Goal: Information Seeking & Learning: Check status

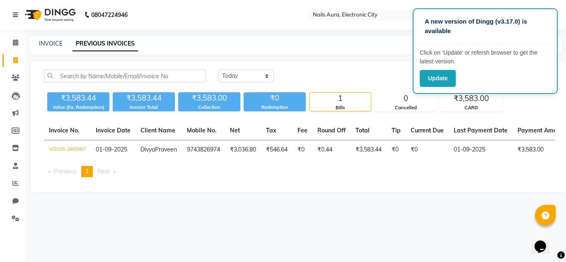
drag, startPoint x: 0, startPoint y: 0, endPoint x: 231, endPoint y: 73, distance: 241.9
click at [231, 73] on select "[DATE] [DATE] Custom Range" at bounding box center [246, 76] width 56 height 13
select select "[DATE]"
click at [218, 70] on select "[DATE] [DATE] Custom Range" at bounding box center [246, 76] width 56 height 13
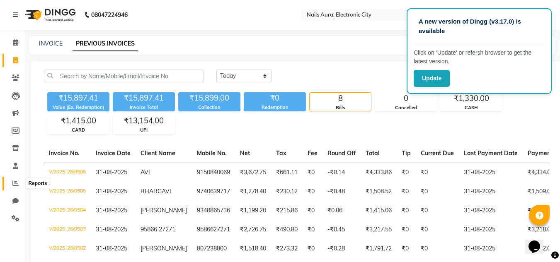
click at [13, 185] on icon at bounding box center [15, 183] width 6 height 6
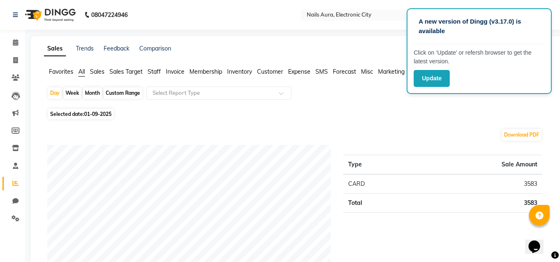
click at [88, 92] on div "Month" at bounding box center [92, 93] width 19 height 12
select select "9"
select select "2025"
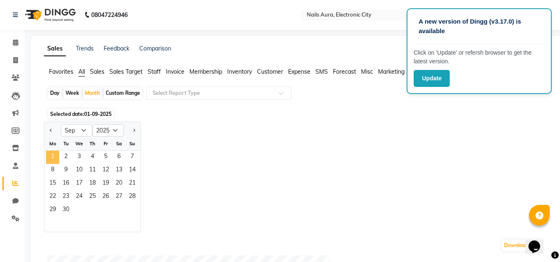
click at [51, 154] on span "1" at bounding box center [52, 157] width 13 height 13
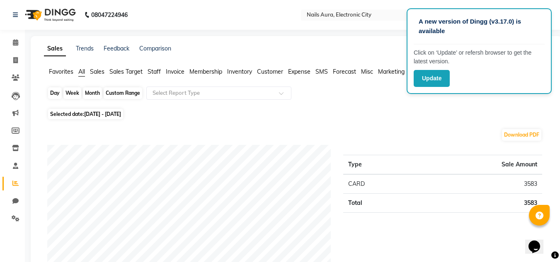
click at [92, 96] on div "Month" at bounding box center [92, 93] width 19 height 12
select select "9"
select select "2025"
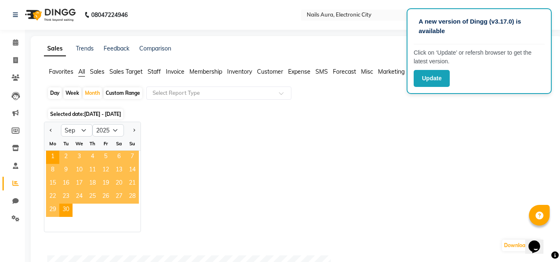
click at [46, 131] on div at bounding box center [52, 130] width 17 height 13
click at [55, 131] on div at bounding box center [52, 130] width 17 height 13
click at [50, 129] on span "Previous month" at bounding box center [51, 130] width 3 height 3
select select "8"
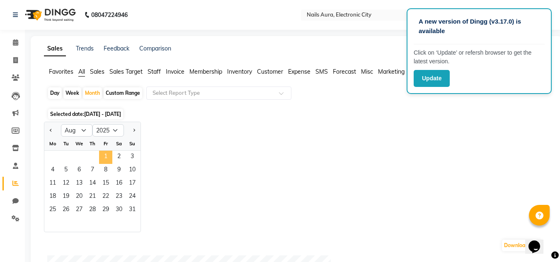
click at [108, 152] on span "1" at bounding box center [105, 157] width 13 height 13
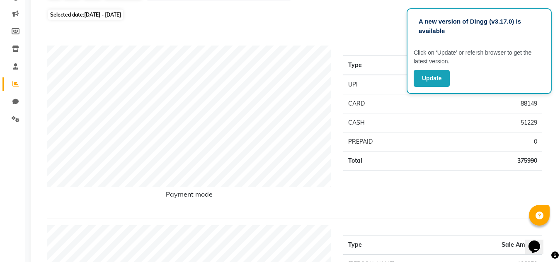
scroll to position [116, 0]
